Goal: Find specific fact: Find specific fact

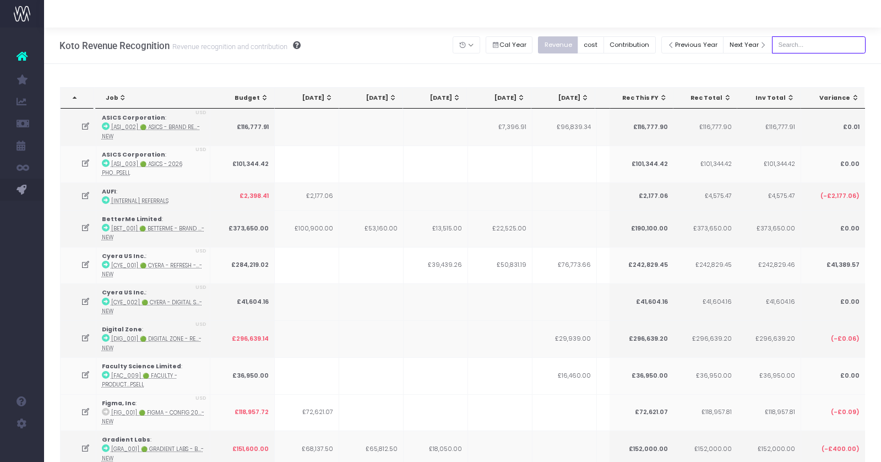
click at [801, 44] on input "text" at bounding box center [819, 44] width 94 height 17
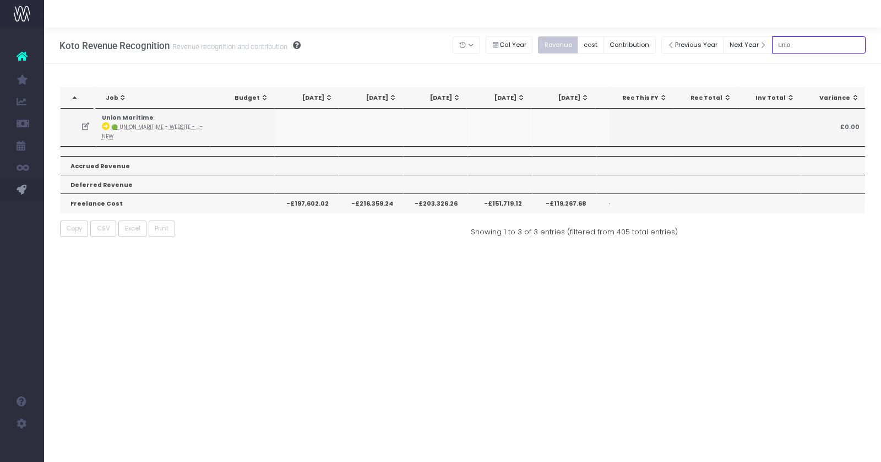
type input "unio"
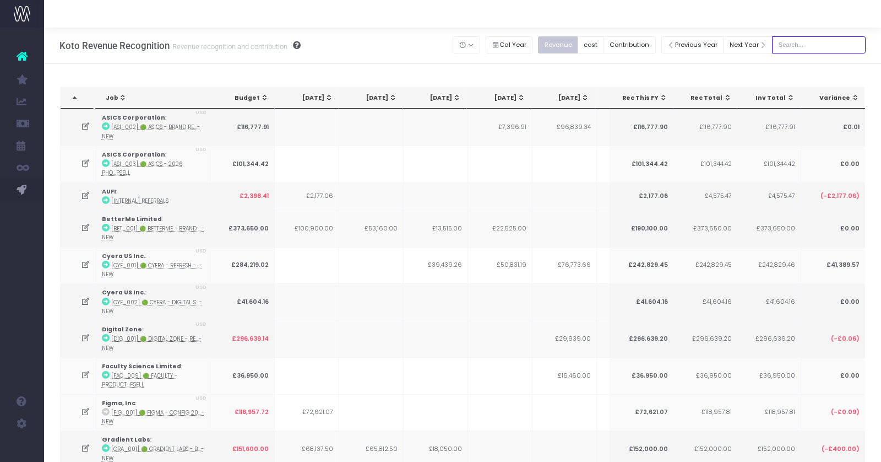
click at [800, 44] on input "text" at bounding box center [819, 44] width 94 height 17
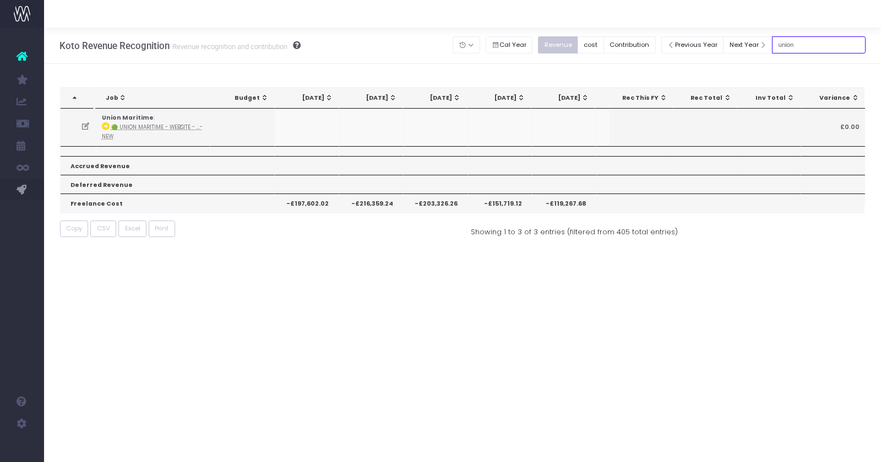
type input "union"
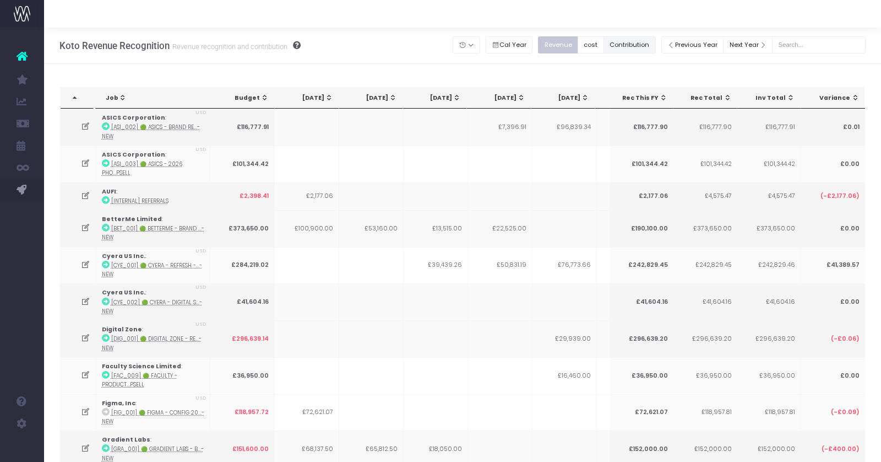
click at [646, 44] on button "Contribution" at bounding box center [630, 44] width 52 height 17
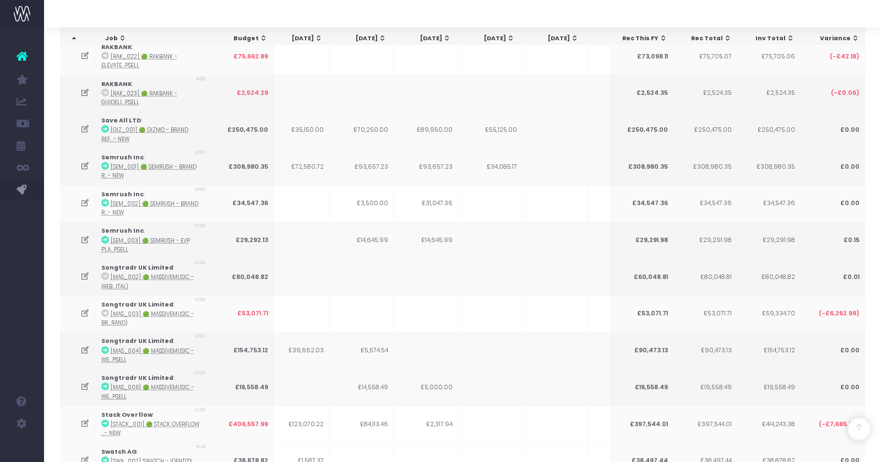
scroll to position [2990, 0]
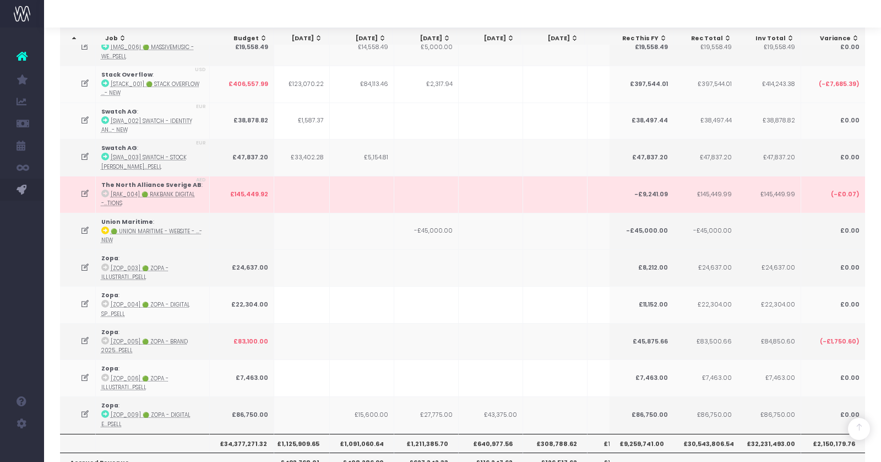
click at [424, 433] on th "£1,211,385.70" at bounding box center [426, 442] width 64 height 19
copy th "£1,211,385.70"
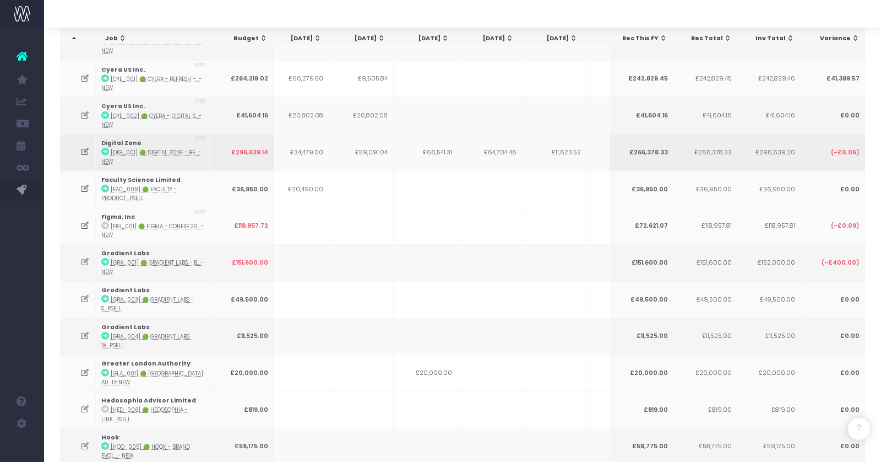
scroll to position [0, 340]
